Goal: Download file/media

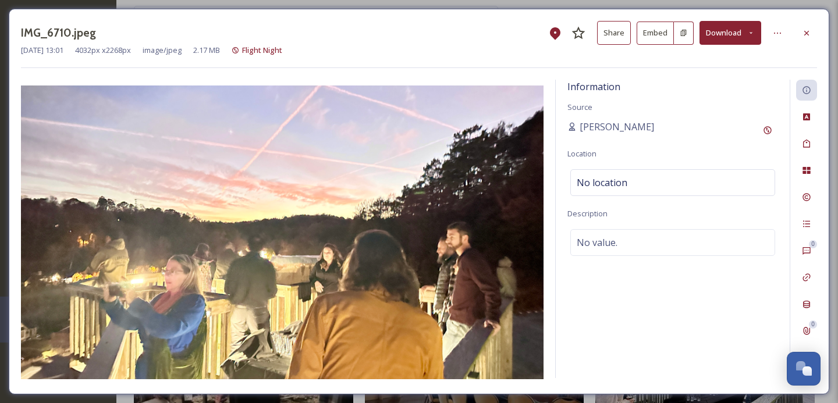
scroll to position [1208, 0]
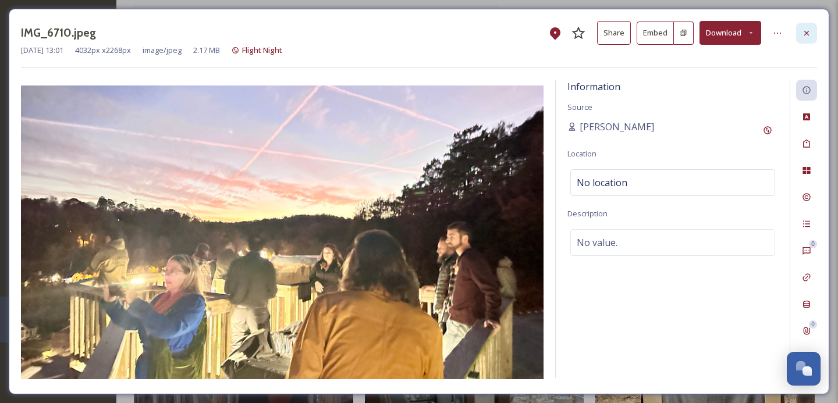
click at [804, 33] on icon at bounding box center [806, 33] width 9 height 9
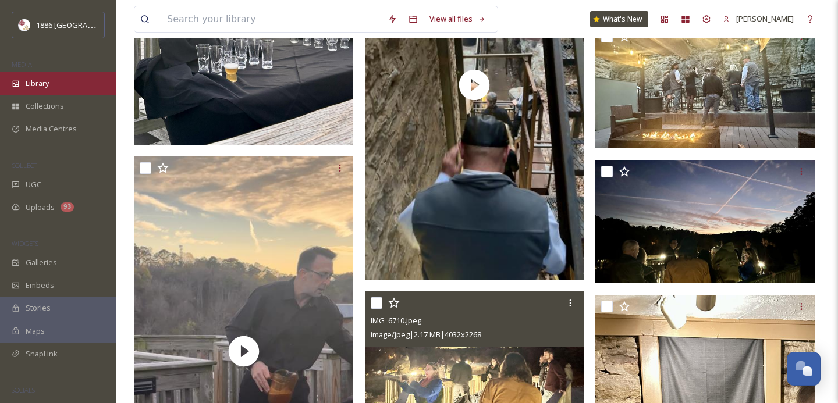
click at [30, 85] on span "Library" at bounding box center [37, 83] width 23 height 11
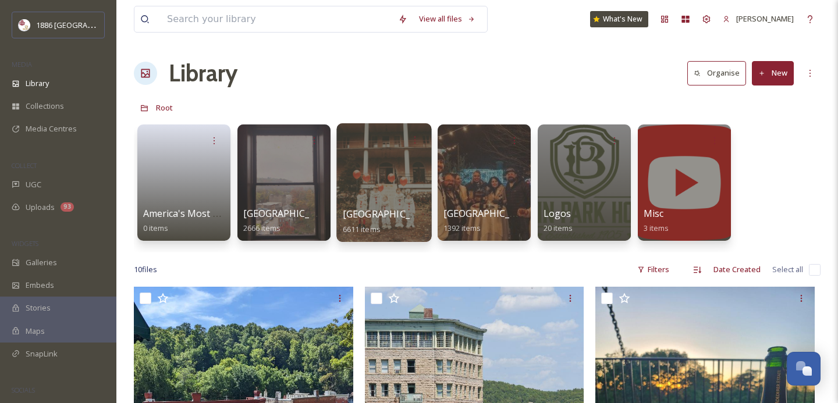
click at [374, 196] on div at bounding box center [384, 182] width 95 height 119
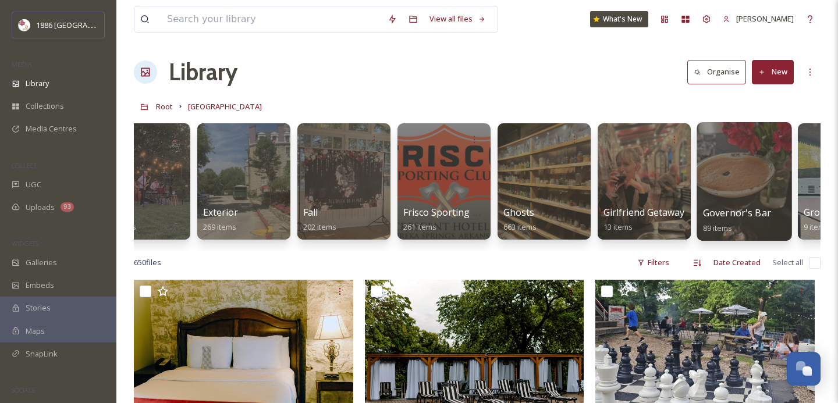
scroll to position [0, 744]
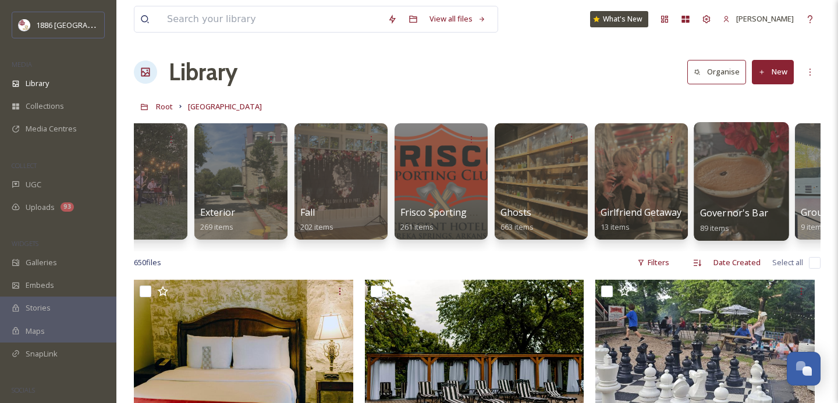
click at [725, 215] on span "Governor's Bar" at bounding box center [734, 213] width 68 height 13
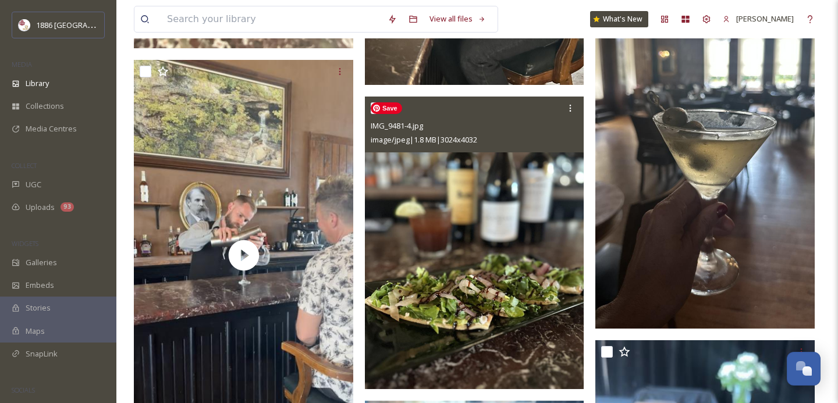
scroll to position [3624, 0]
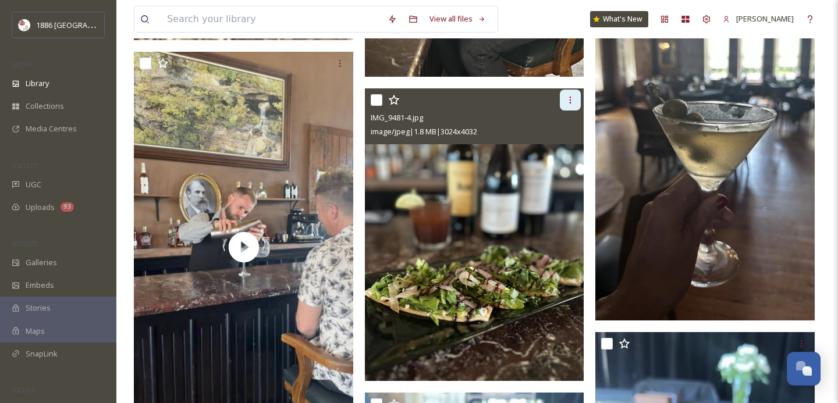
click at [572, 98] on icon at bounding box center [570, 99] width 9 height 9
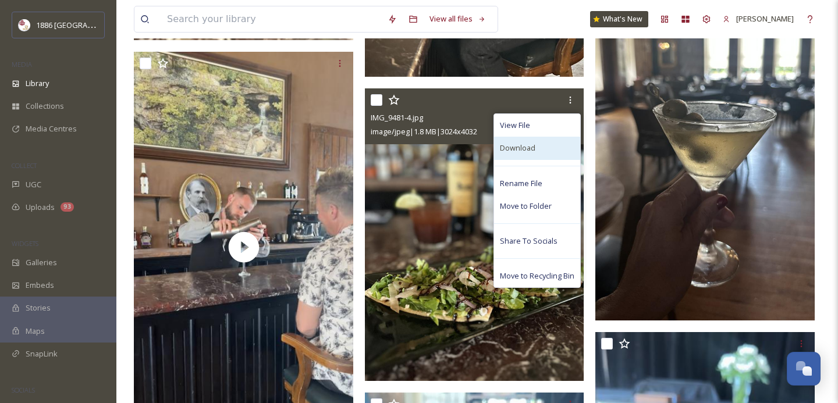
click at [543, 146] on div "Download" at bounding box center [537, 148] width 86 height 23
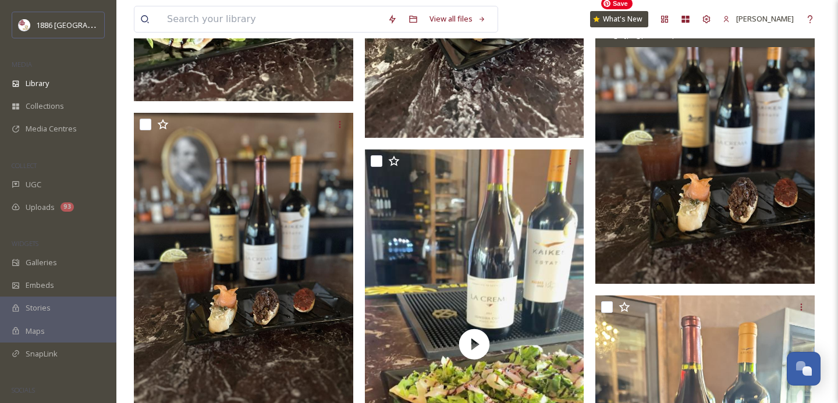
scroll to position [7888, 0]
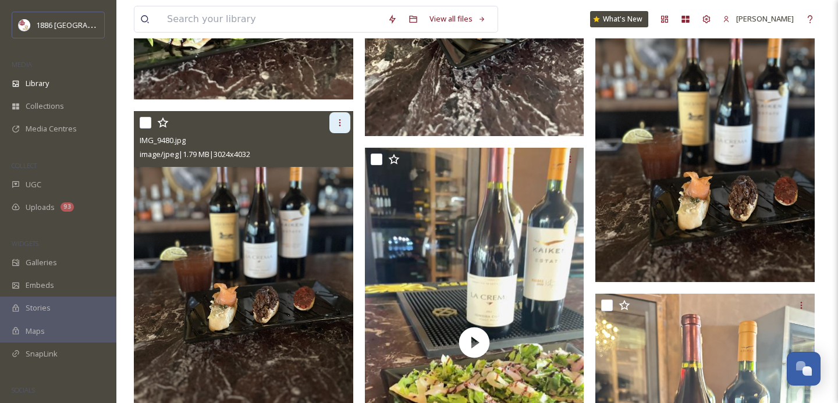
click at [343, 123] on icon at bounding box center [339, 122] width 9 height 9
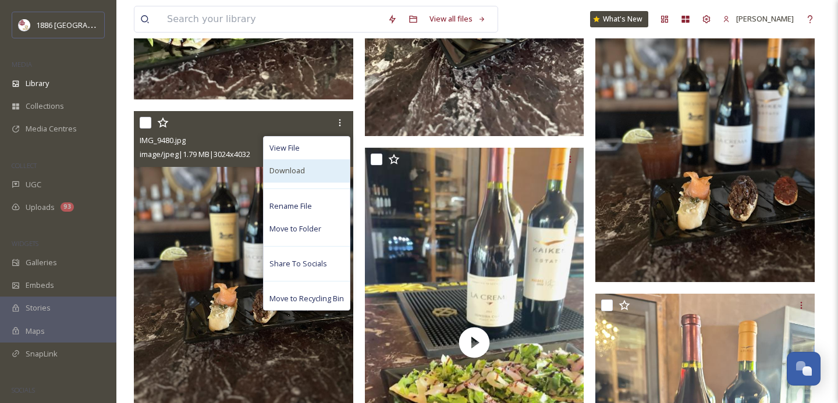
click at [307, 178] on div "Download" at bounding box center [307, 171] width 86 height 23
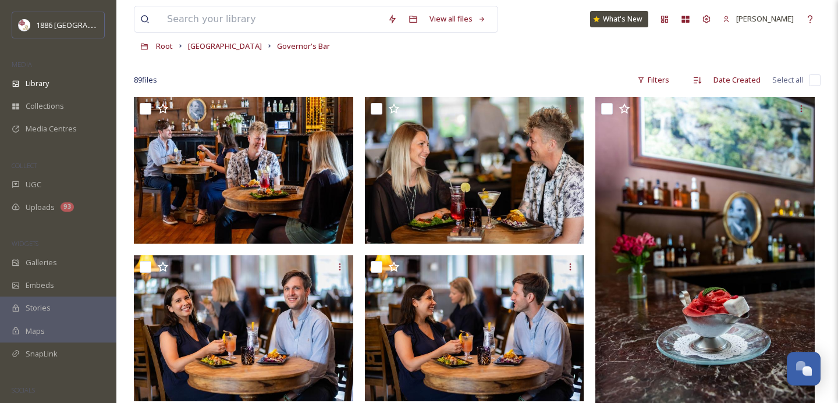
scroll to position [0, 0]
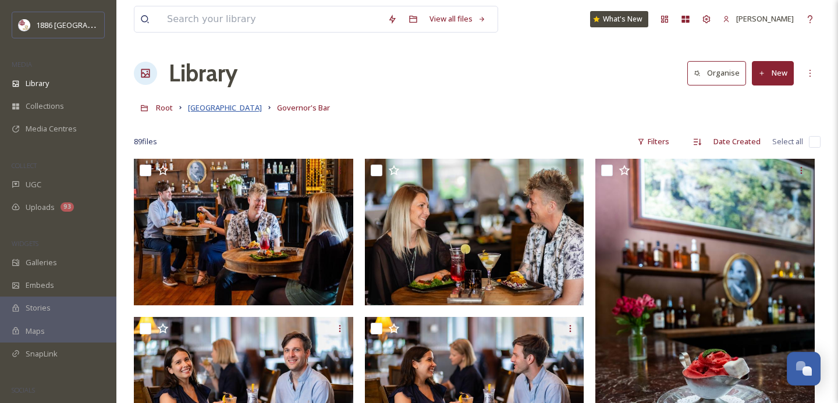
click at [225, 107] on span "[GEOGRAPHIC_DATA]" at bounding box center [225, 107] width 74 height 10
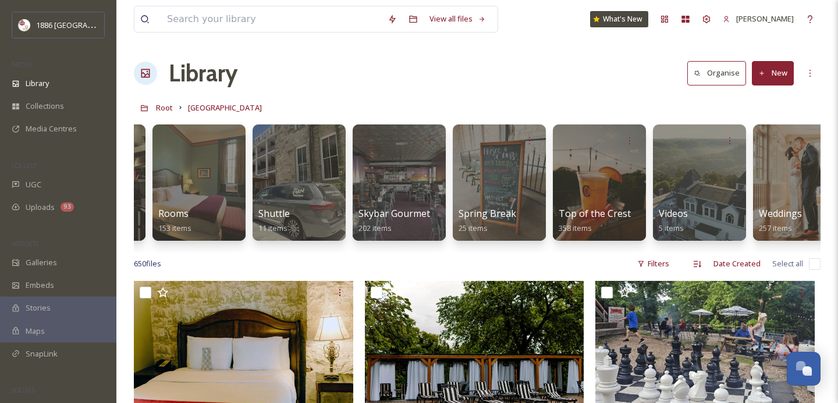
scroll to position [0, 2227]
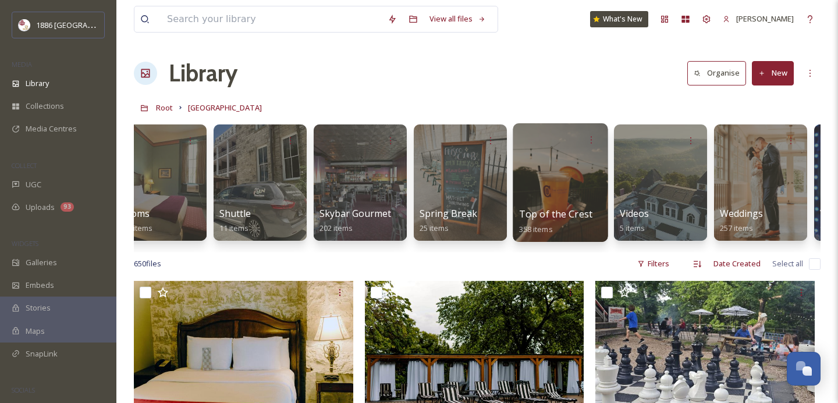
click at [547, 207] on div "Top of the Crest 358 items" at bounding box center [560, 221] width 83 height 29
click at [547, 208] on span "Top of the Crest" at bounding box center [555, 214] width 73 height 13
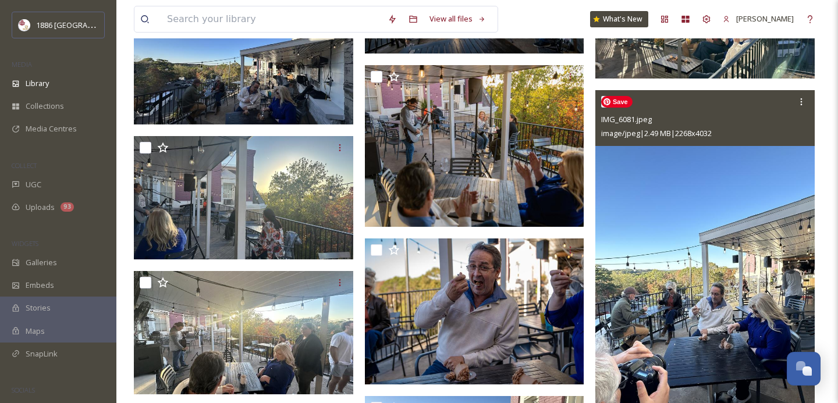
scroll to position [7144, 0]
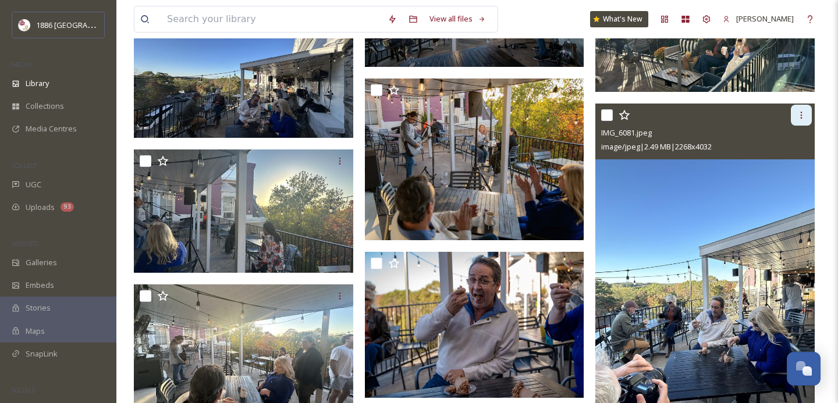
click at [804, 112] on icon at bounding box center [801, 115] width 9 height 9
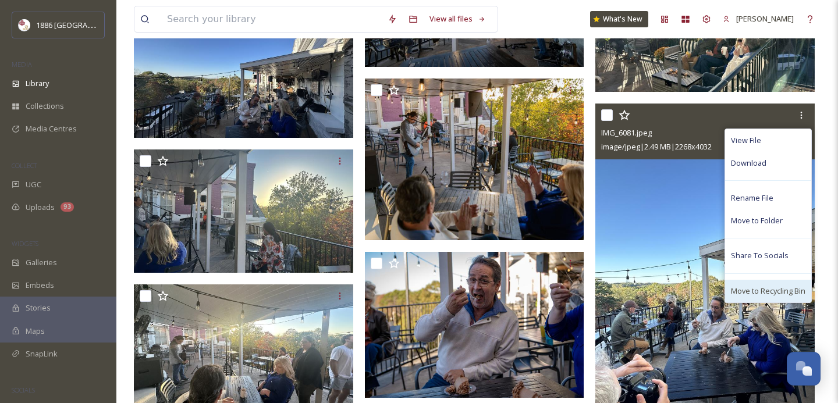
click at [783, 294] on span "Move to Recycling Bin" at bounding box center [768, 291] width 75 height 11
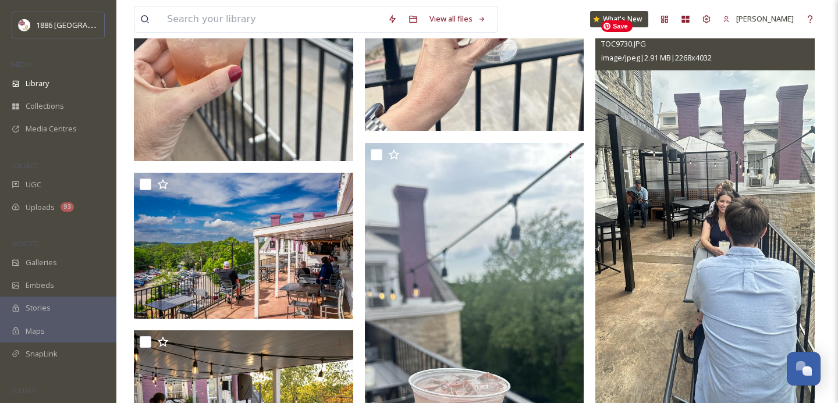
scroll to position [5675, 0]
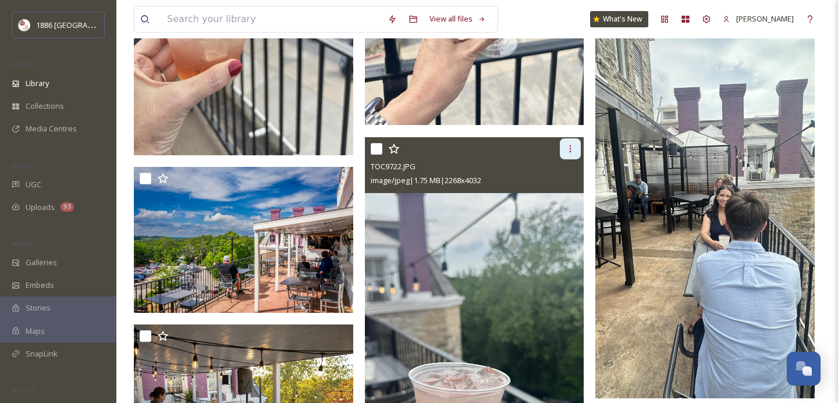
click at [572, 149] on icon at bounding box center [570, 148] width 9 height 9
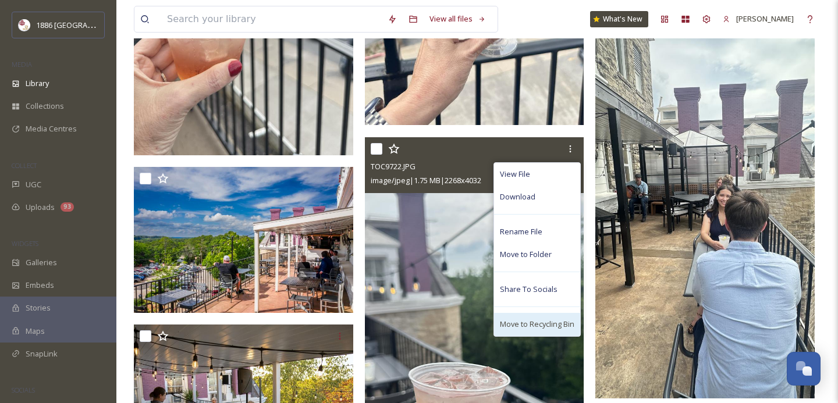
click at [535, 323] on span "Move to Recycling Bin" at bounding box center [537, 324] width 75 height 11
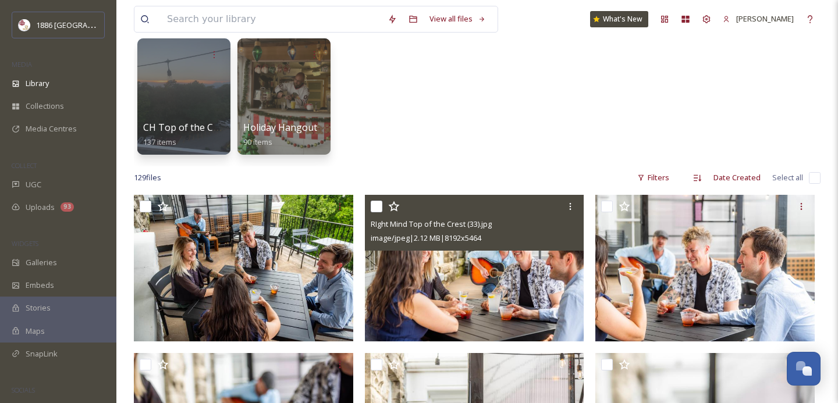
scroll to position [141, 0]
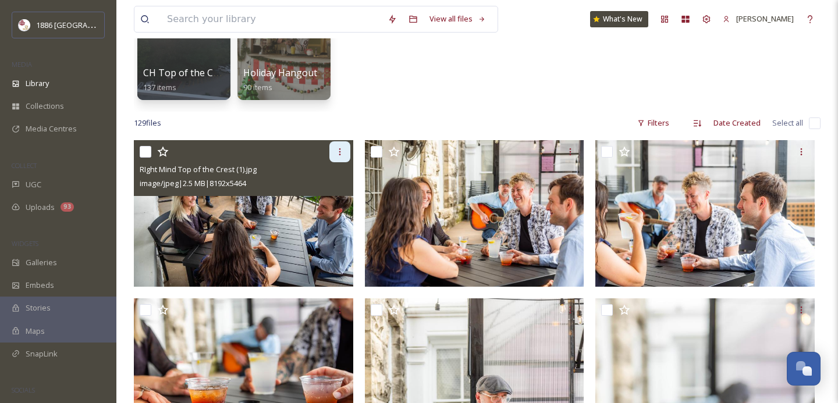
click at [341, 150] on icon at bounding box center [339, 151] width 9 height 9
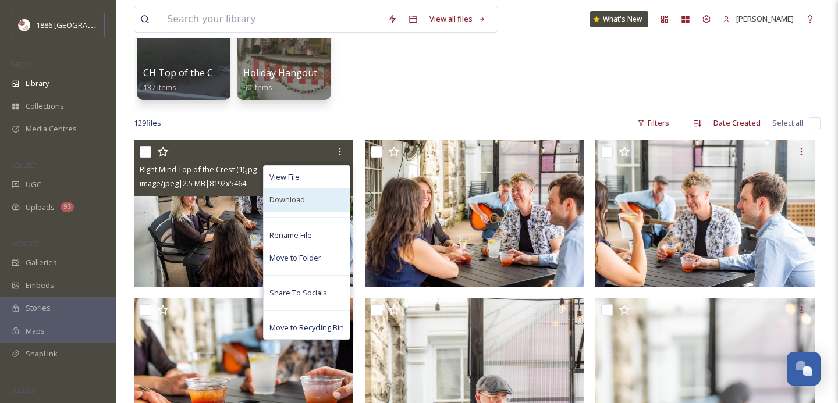
click at [324, 197] on div "Download" at bounding box center [307, 200] width 86 height 23
